Goal: Task Accomplishment & Management: Manage account settings

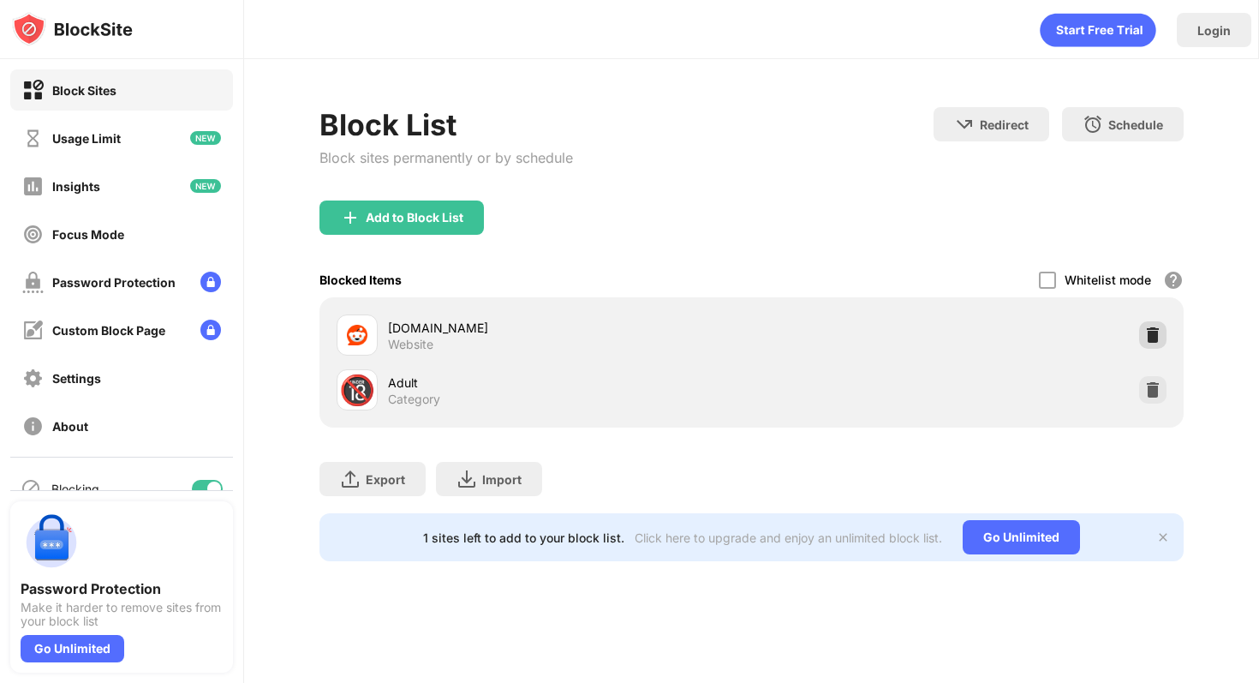
click at [1155, 334] on img at bounding box center [1152, 334] width 17 height 17
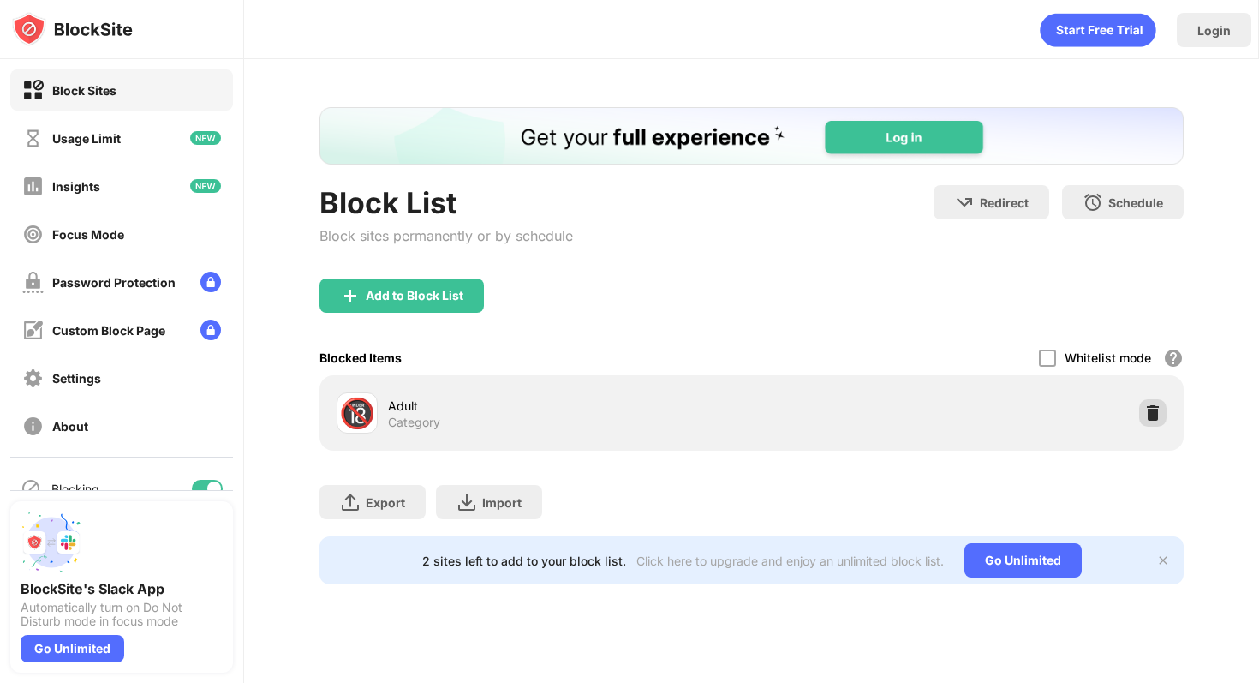
click at [1149, 419] on img at bounding box center [1152, 412] width 17 height 17
